Goal: Check status: Check status

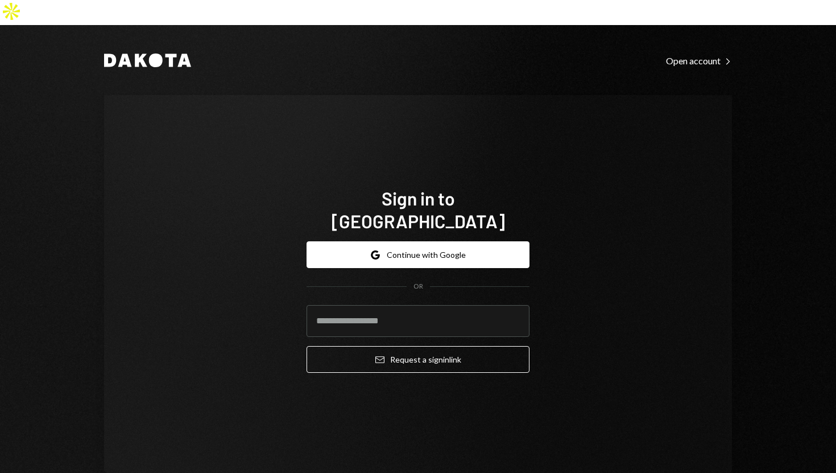
type input "**********"
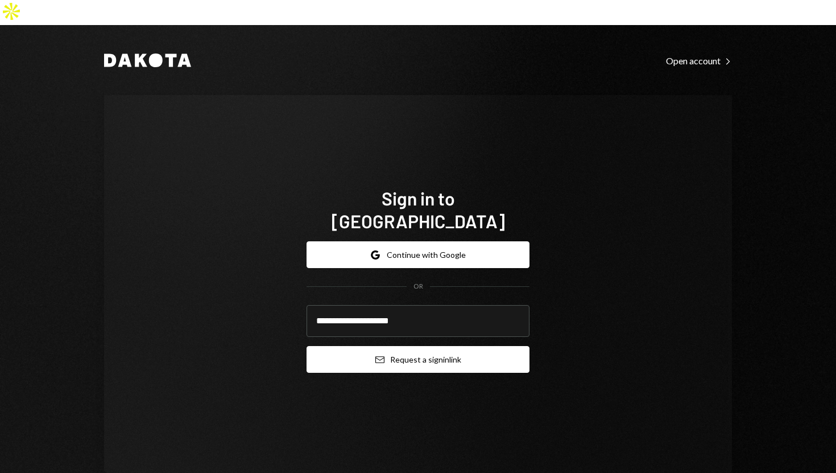
click at [325, 346] on button "Email Request a sign in link" at bounding box center [418, 359] width 223 height 27
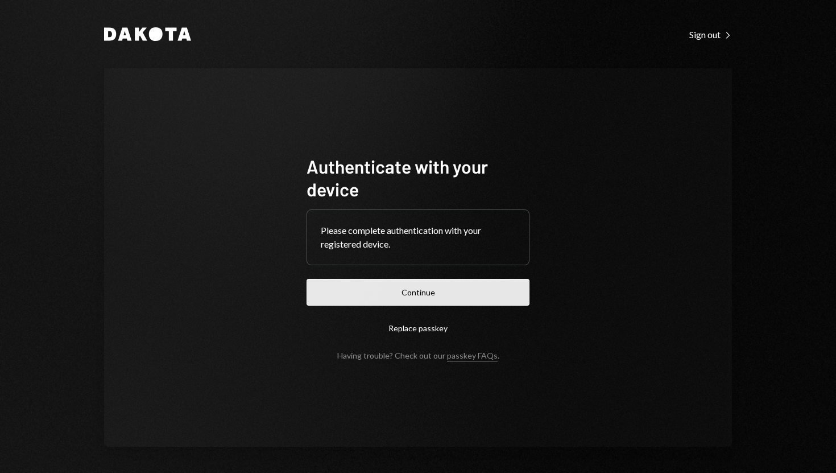
click at [408, 296] on button "Continue" at bounding box center [418, 292] width 223 height 27
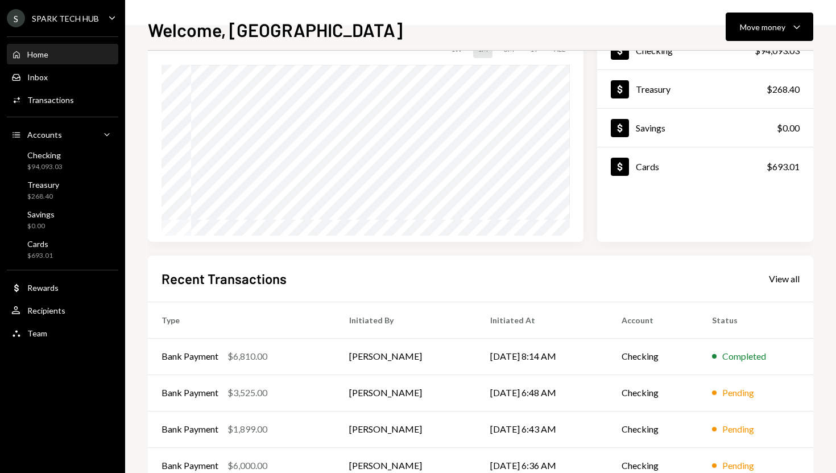
scroll to position [159, 0]
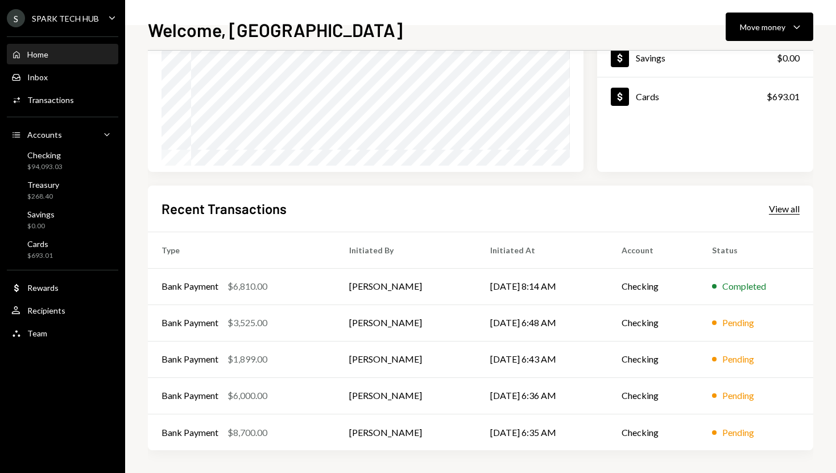
click at [780, 210] on div "View all" at bounding box center [784, 208] width 31 height 11
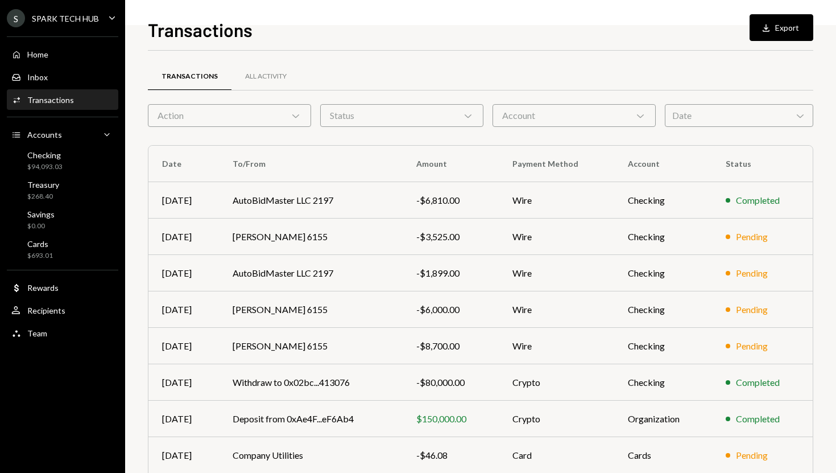
click at [457, 119] on div "Status Chevron Down" at bounding box center [401, 115] width 163 height 23
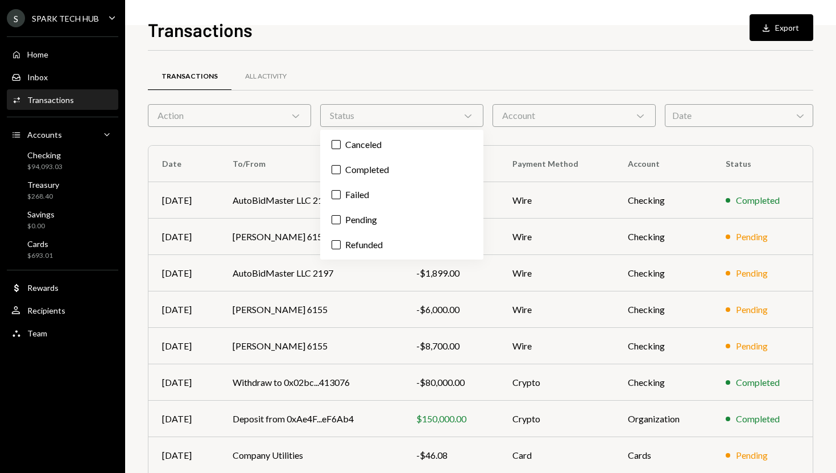
click at [472, 88] on div "Transactions All Activity" at bounding box center [480, 76] width 665 height 29
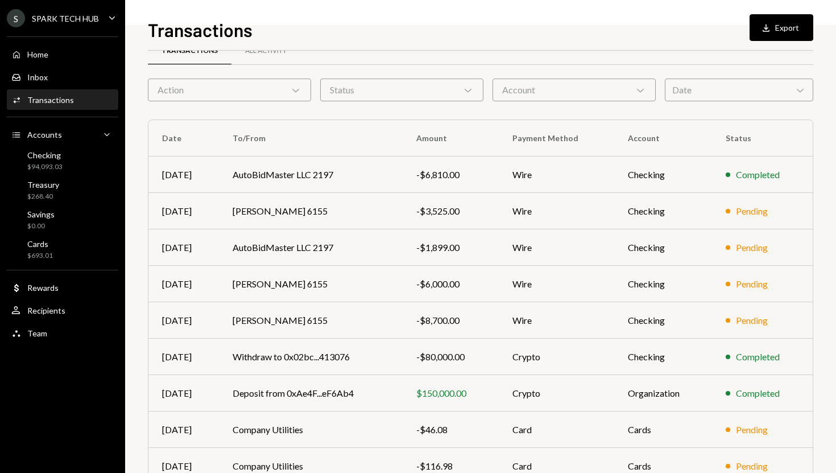
scroll to position [23, 0]
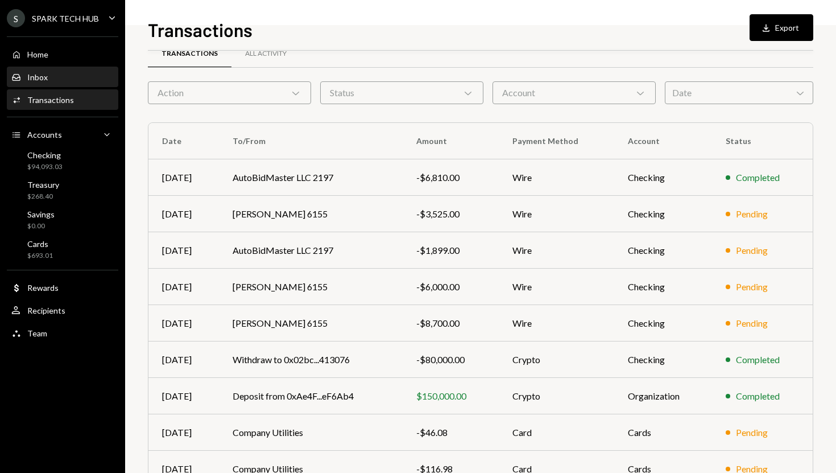
click at [66, 81] on div "Inbox Inbox" at bounding box center [62, 77] width 102 height 10
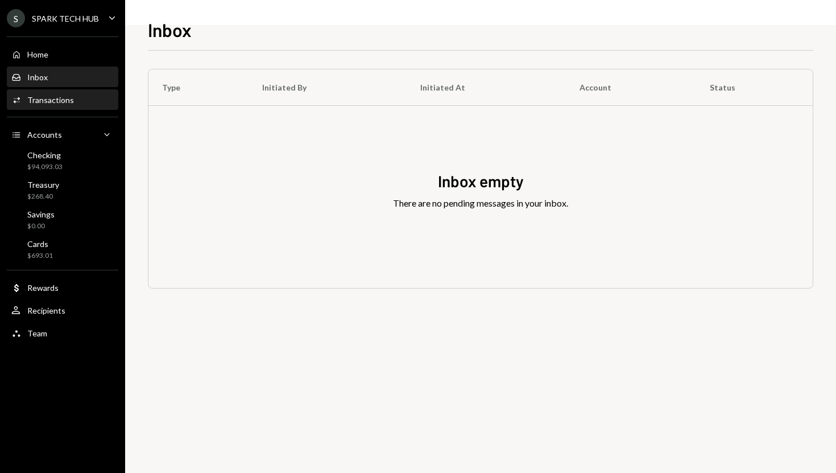
click at [48, 102] on div "Transactions" at bounding box center [50, 100] width 47 height 10
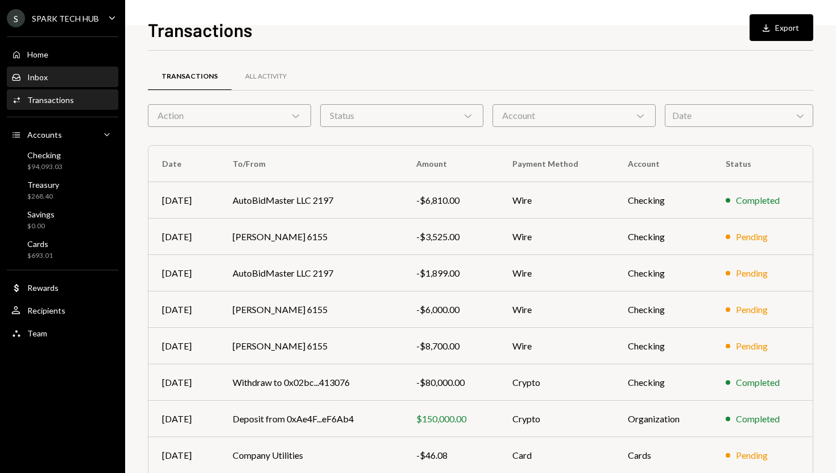
click at [74, 80] on div "Inbox Inbox" at bounding box center [62, 77] width 102 height 10
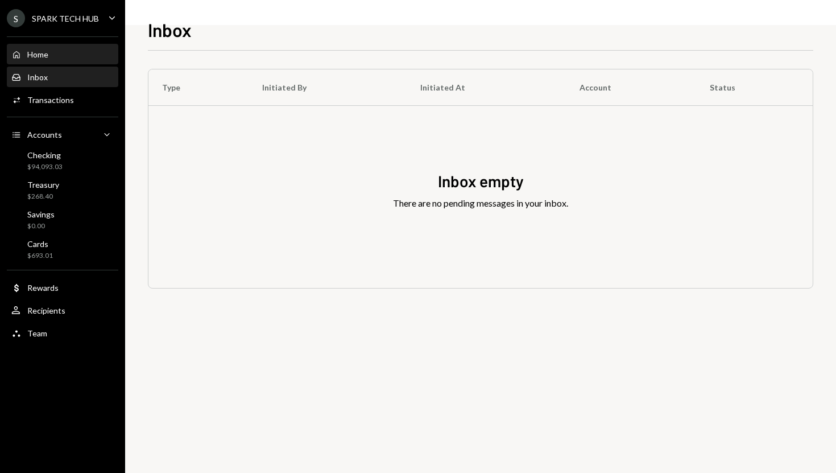
click at [77, 53] on div "Home Home" at bounding box center [62, 54] width 102 height 10
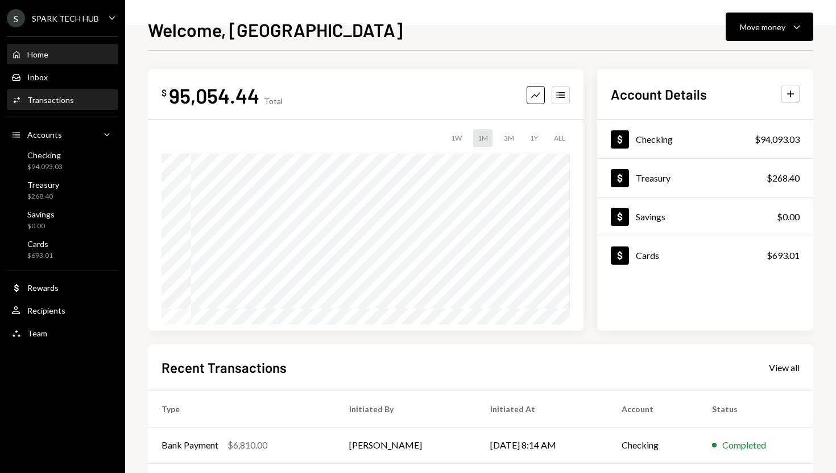
click at [65, 98] on div "Transactions" at bounding box center [50, 100] width 47 height 10
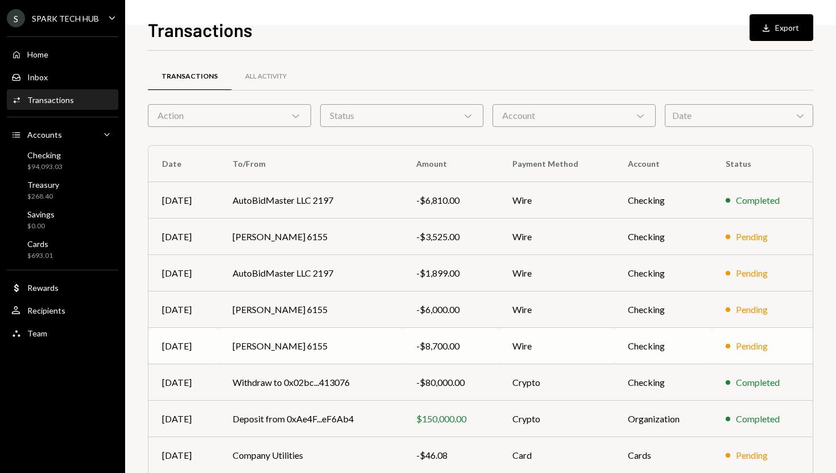
click at [254, 348] on td "[PERSON_NAME] 6155" at bounding box center [311, 346] width 184 height 36
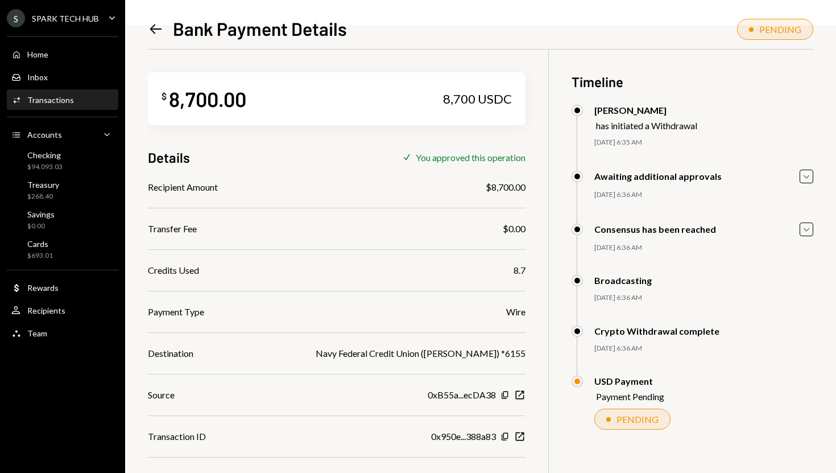
click at [90, 64] on div "Home Home Inbox Inbox Activities Transactions Accounts Accounts Caret Down Chec…" at bounding box center [62, 188] width 125 height 316
click at [72, 59] on div "Home Home" at bounding box center [62, 54] width 102 height 19
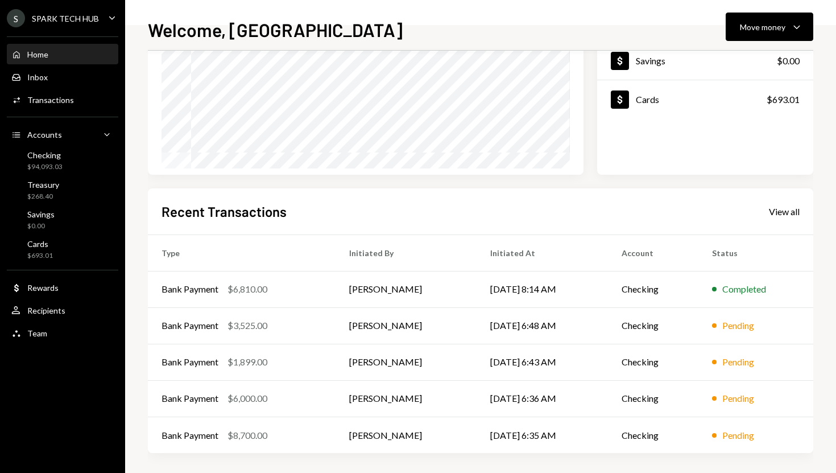
scroll to position [159, 0]
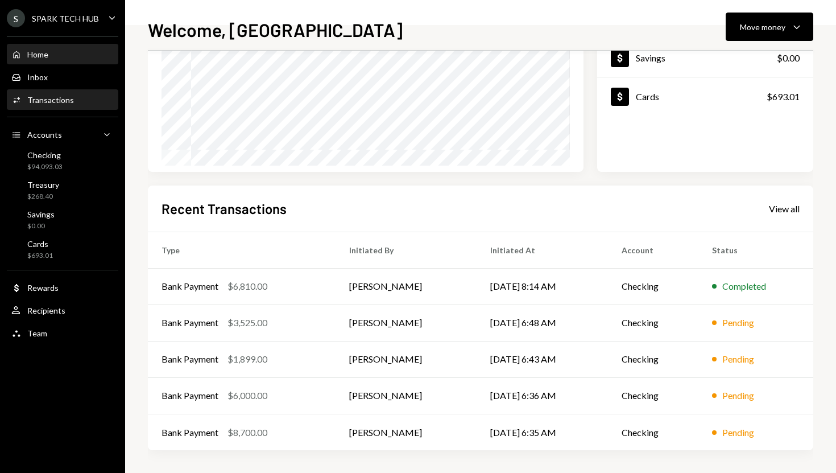
click at [72, 89] on link "Activities Transactions" at bounding box center [62, 99] width 111 height 20
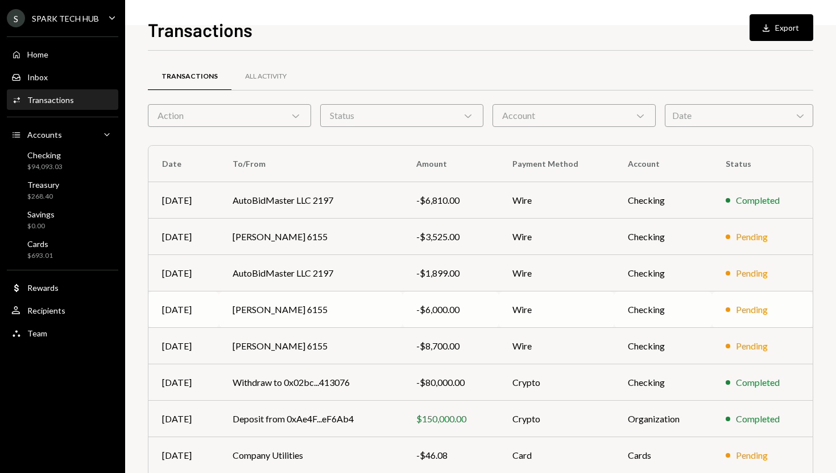
click at [311, 311] on td "ABIODUN ADELEKE 6155" at bounding box center [311, 309] width 184 height 36
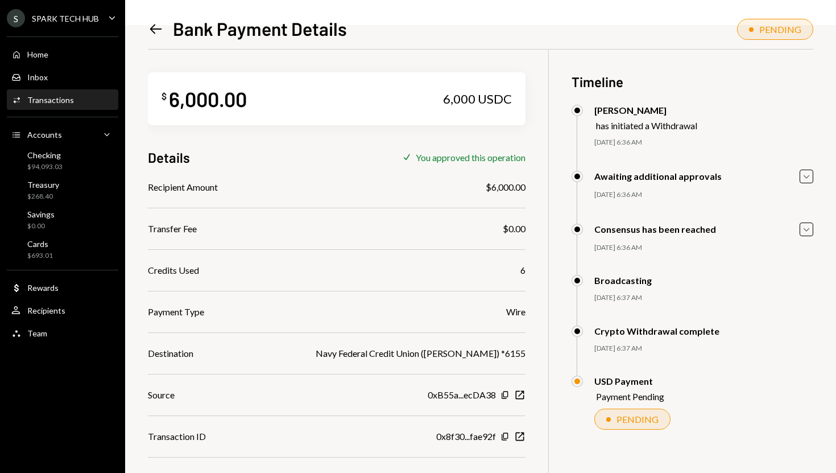
scroll to position [49, 0]
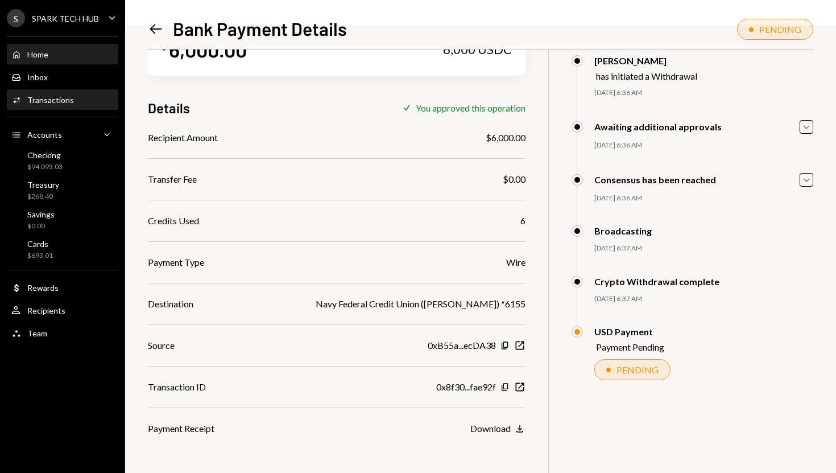
click at [97, 62] on div "Home Home" at bounding box center [62, 54] width 102 height 19
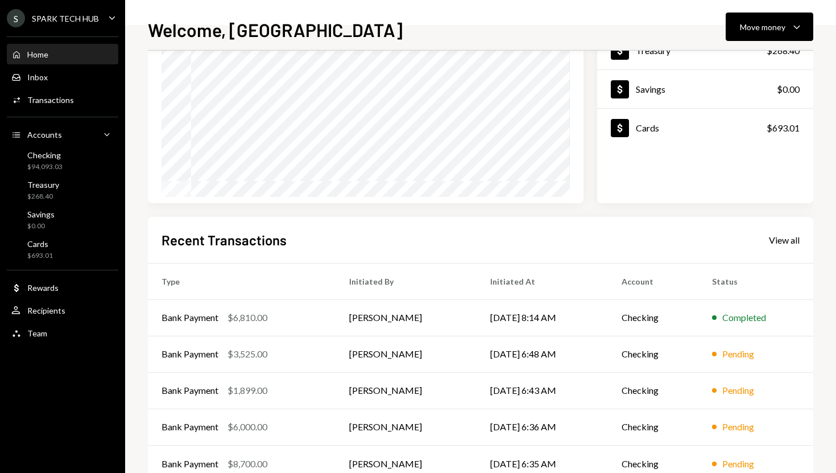
scroll to position [159, 0]
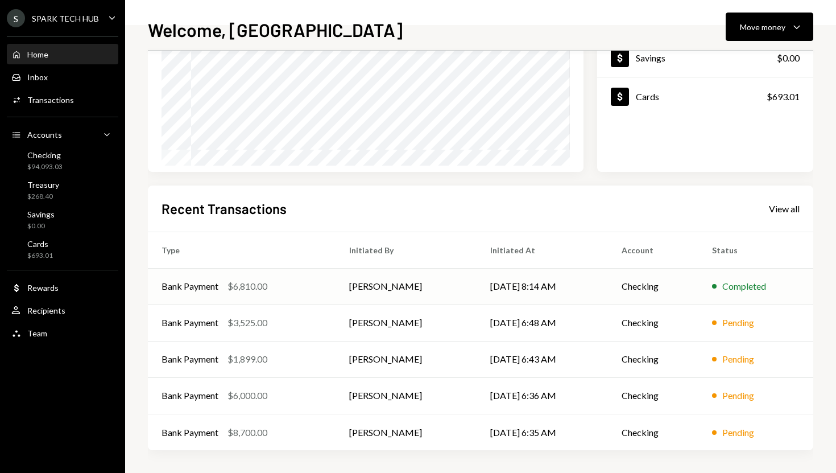
click at [588, 282] on td "[DATE] 8:14 AM" at bounding box center [542, 286] width 131 height 36
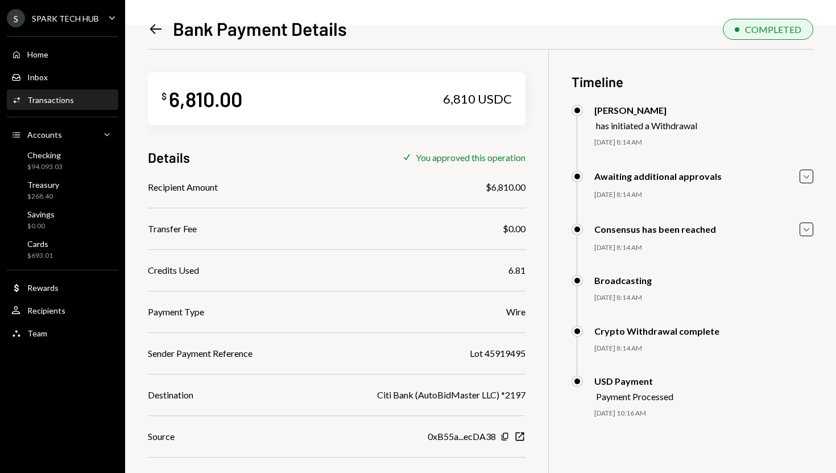
scroll to position [95, 0]
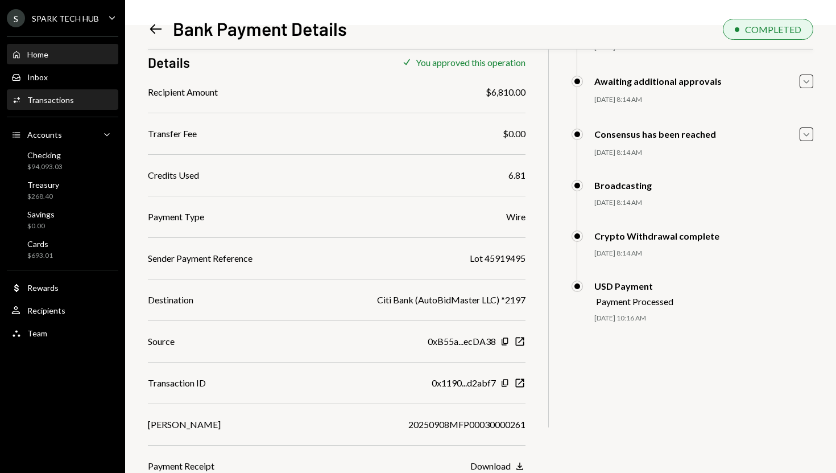
click at [92, 49] on div "Home Home" at bounding box center [62, 54] width 102 height 10
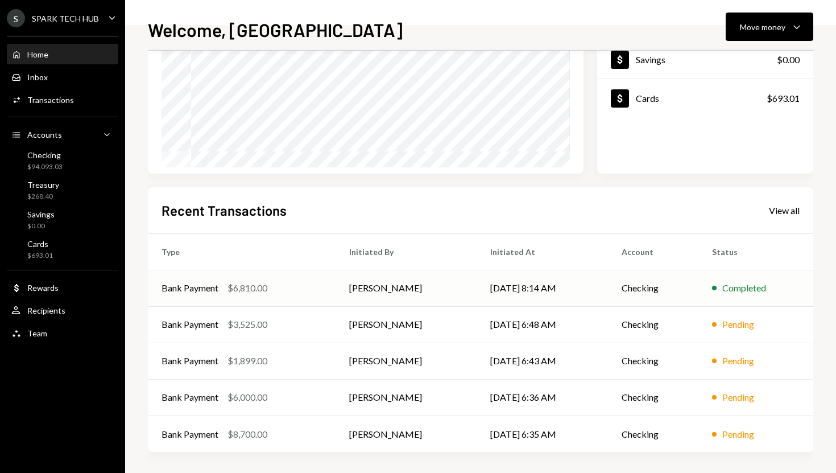
scroll to position [159, 0]
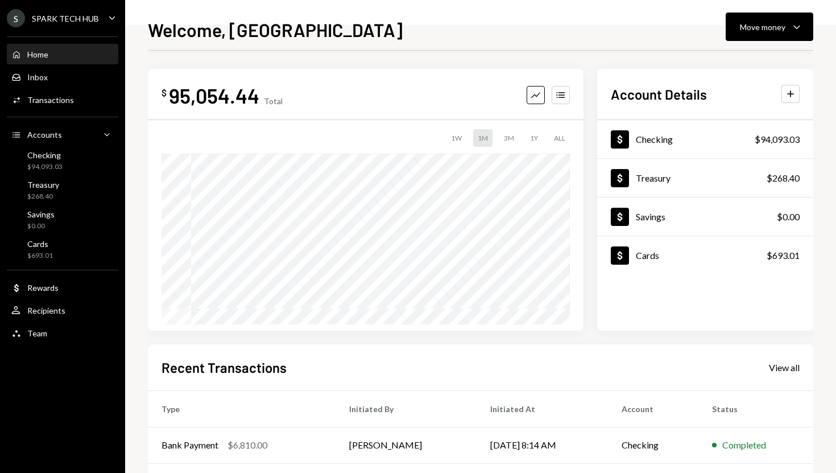
scroll to position [159, 0]
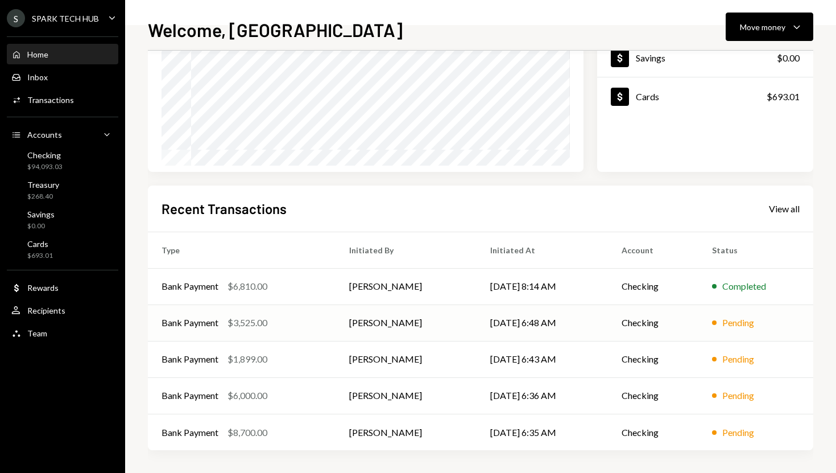
click at [635, 321] on td "Checking" at bounding box center [653, 322] width 90 height 36
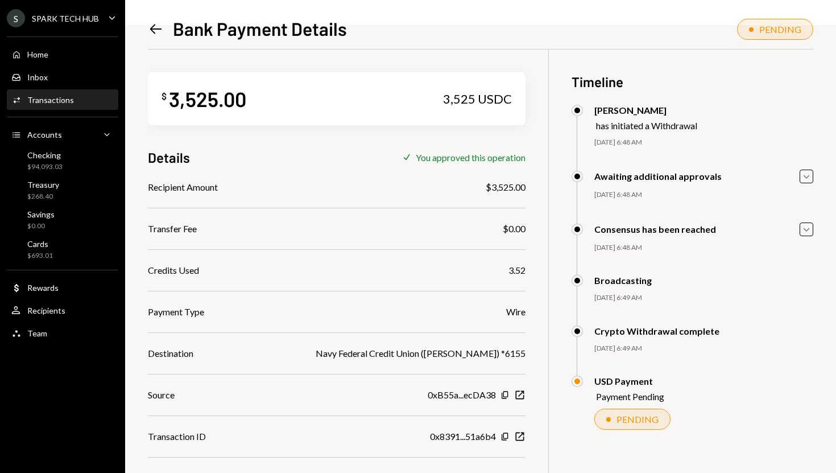
click at [156, 24] on icon "Left Arrow" at bounding box center [156, 29] width 16 height 16
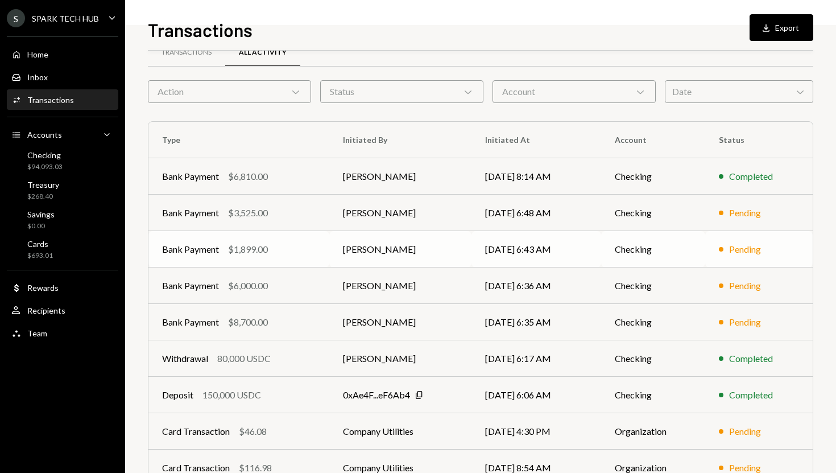
scroll to position [56, 0]
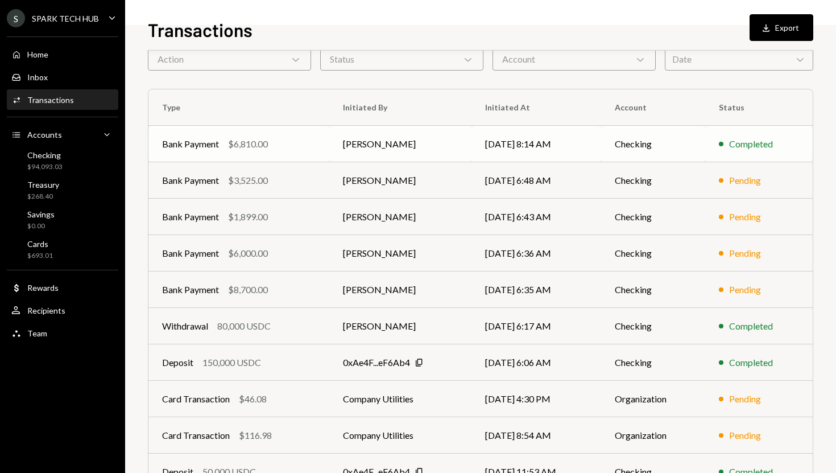
click at [415, 138] on td "[PERSON_NAME]" at bounding box center [400, 144] width 142 height 36
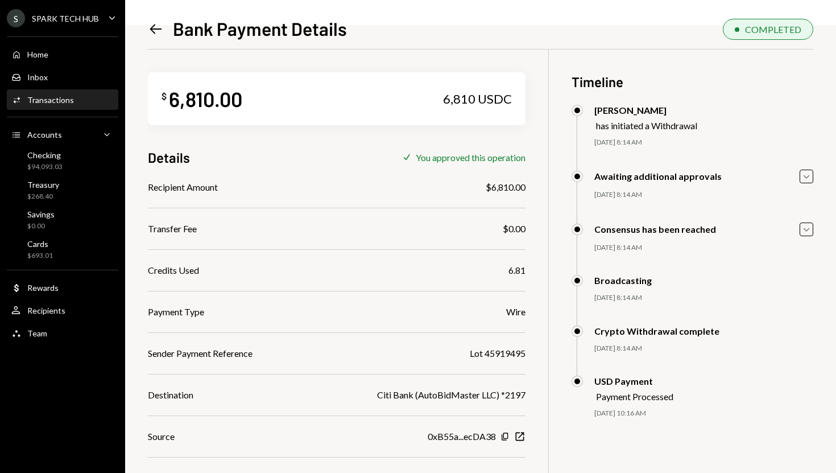
click at [153, 37] on div "Left Arrow" at bounding box center [156, 29] width 16 height 16
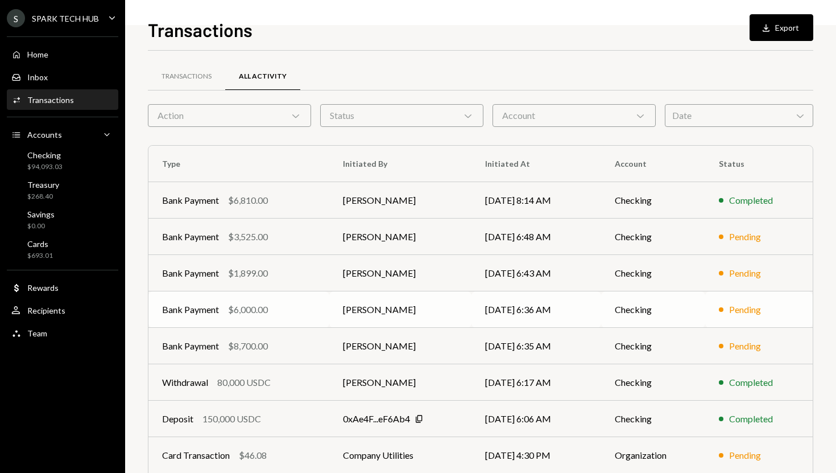
click at [411, 297] on td "[PERSON_NAME]" at bounding box center [400, 309] width 142 height 36
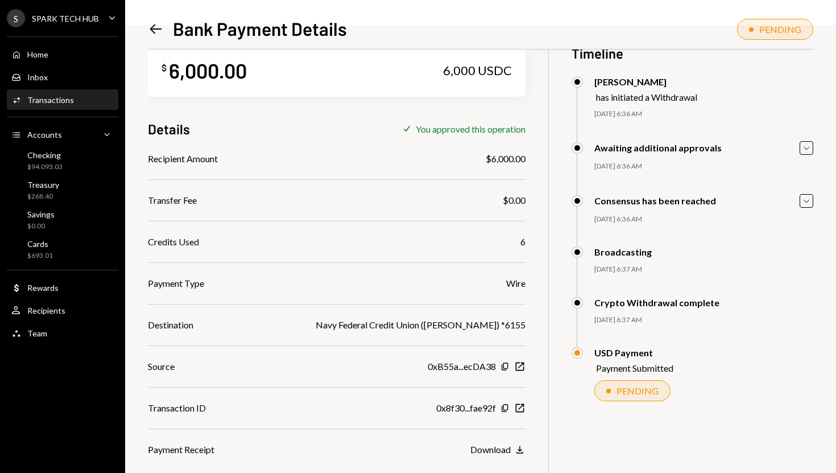
scroll to position [27, 0]
click at [83, 113] on div "Home Home Inbox Inbox Activities Transactions Accounts Accounts Caret Down Chec…" at bounding box center [62, 188] width 125 height 316
click at [78, 106] on div "Activities Transactions" at bounding box center [62, 99] width 102 height 19
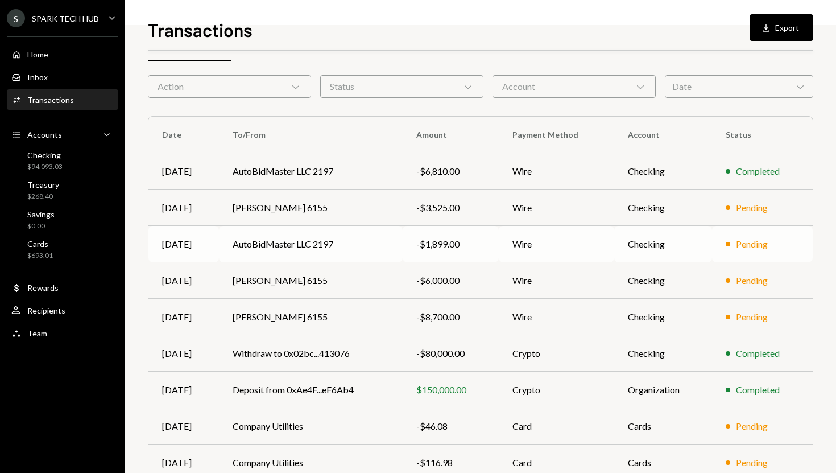
scroll to position [35, 0]
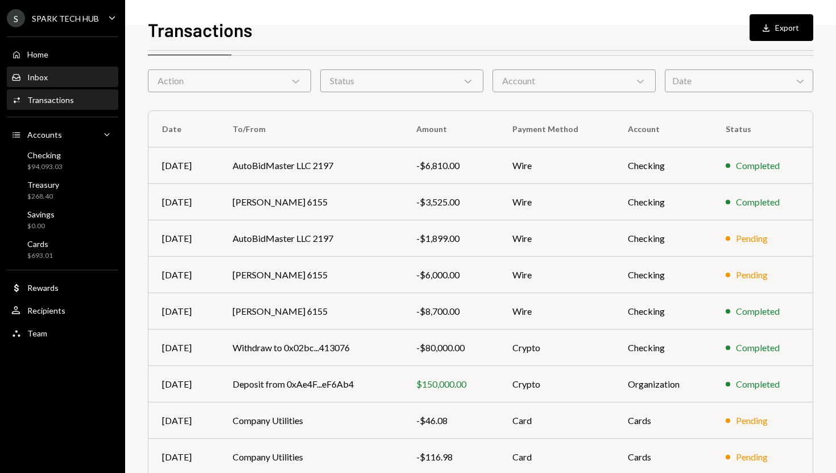
click at [84, 80] on div "Inbox Inbox" at bounding box center [62, 77] width 102 height 10
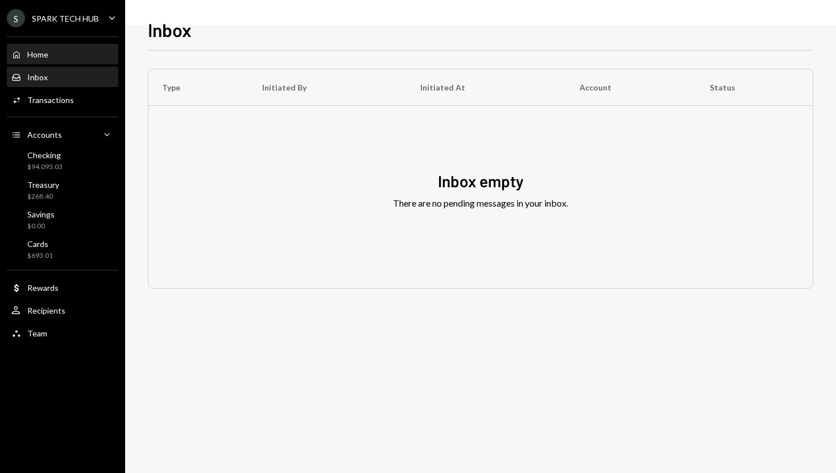
click at [78, 57] on div "Home Home" at bounding box center [62, 54] width 102 height 10
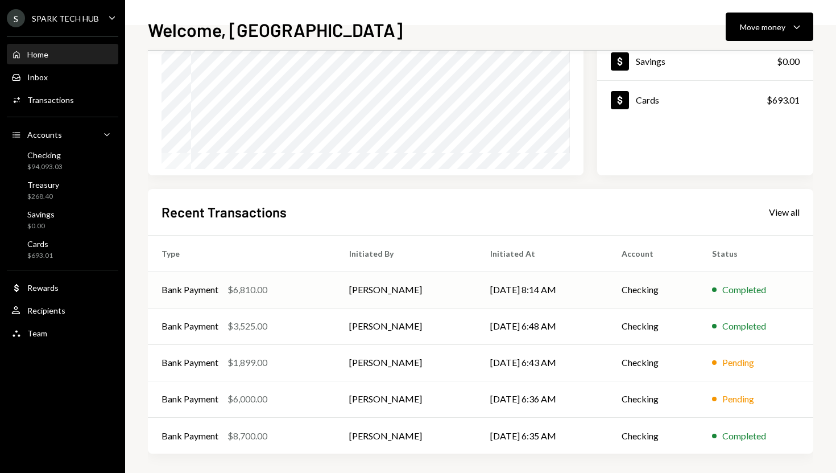
scroll to position [159, 0]
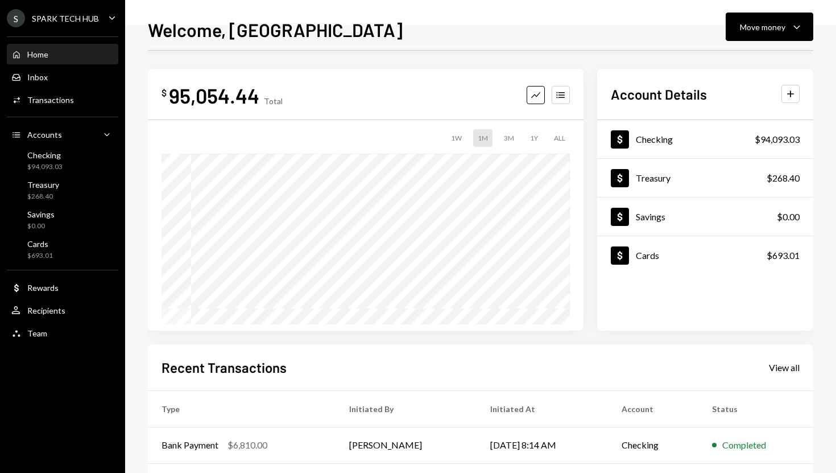
scroll to position [159, 0]
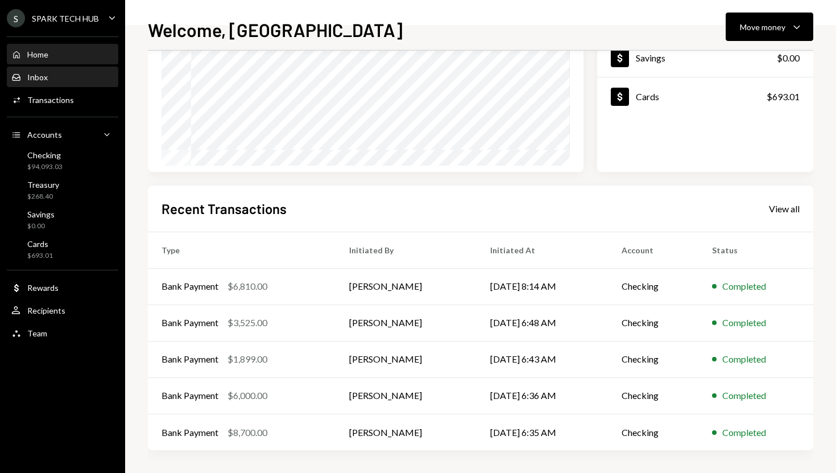
click at [63, 75] on div "Inbox Inbox" at bounding box center [62, 77] width 102 height 10
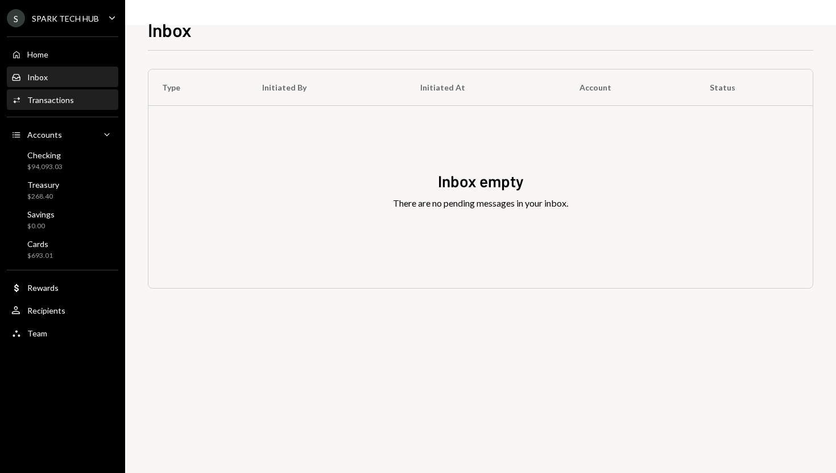
click at [48, 105] on div "Activities Transactions" at bounding box center [62, 99] width 102 height 19
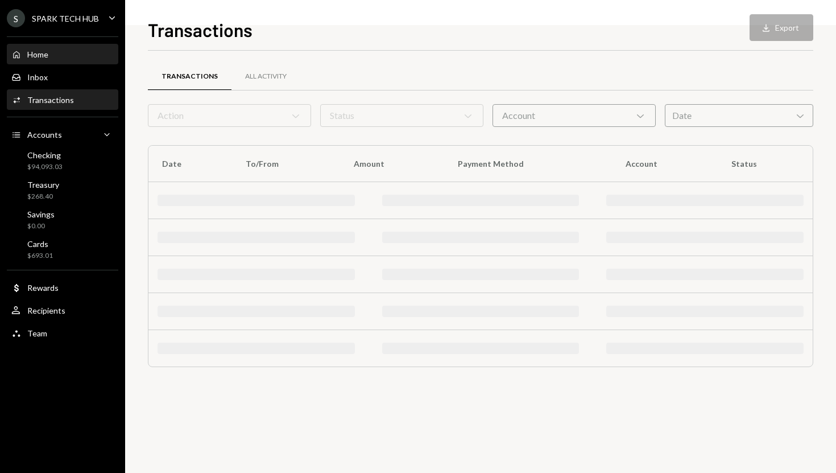
click at [55, 62] on div "Home Home" at bounding box center [62, 54] width 102 height 19
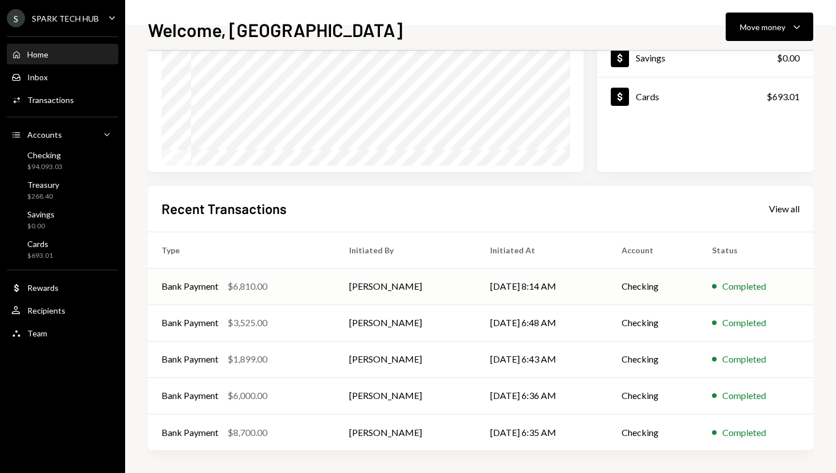
scroll to position [159, 0]
